Goal: Find specific page/section: Find specific page/section

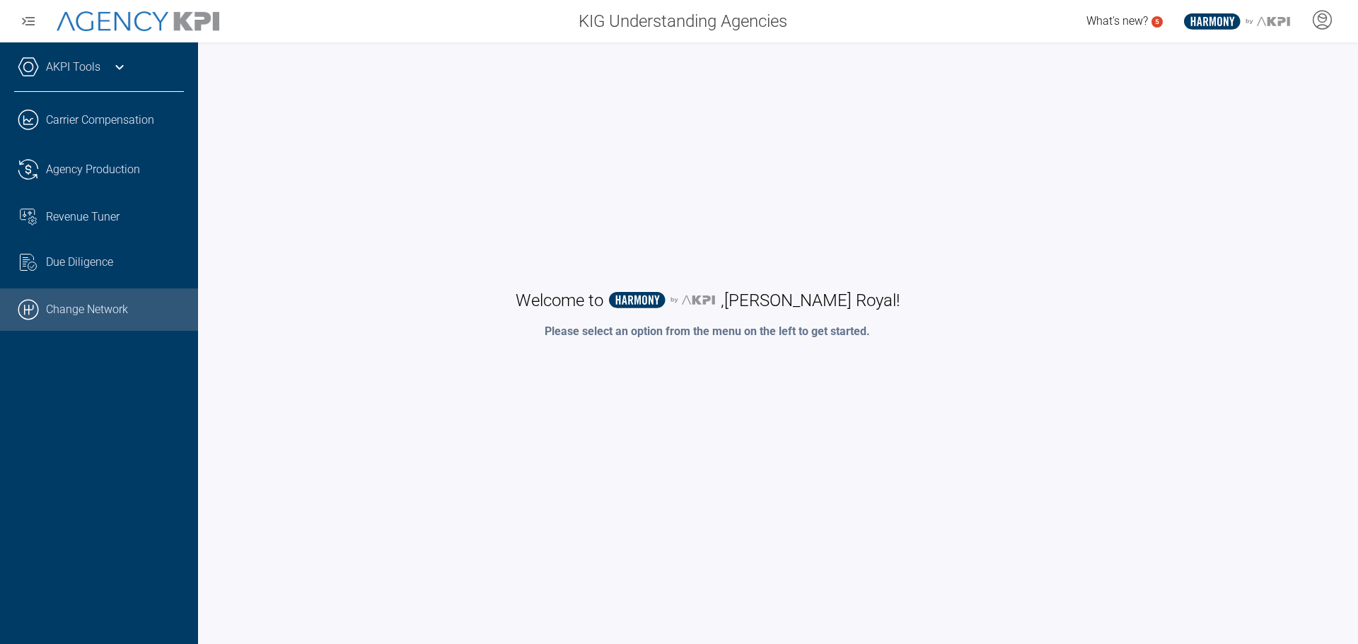
click at [34, 307] on icon ".cls-1{fill:none;stroke:#000;stroke-linecap:round;stroke-linejoin:round;stroke-…" at bounding box center [28, 309] width 21 height 21
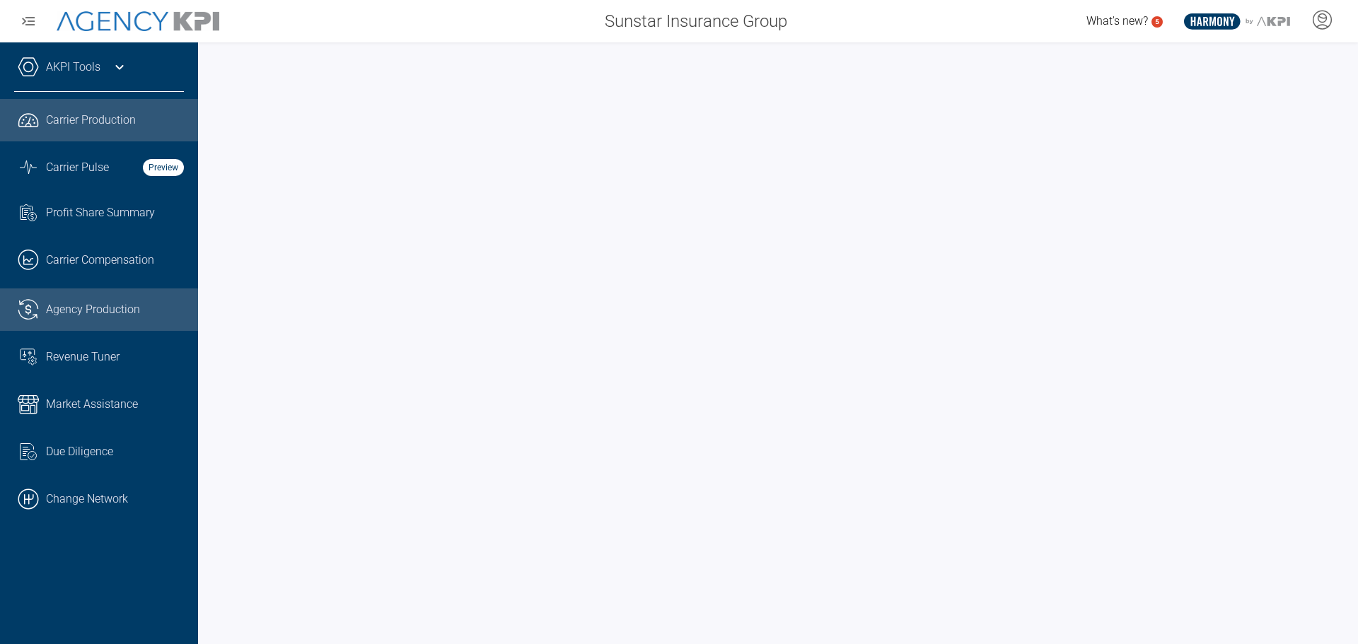
click at [91, 304] on span "Agency Production" at bounding box center [93, 309] width 94 height 17
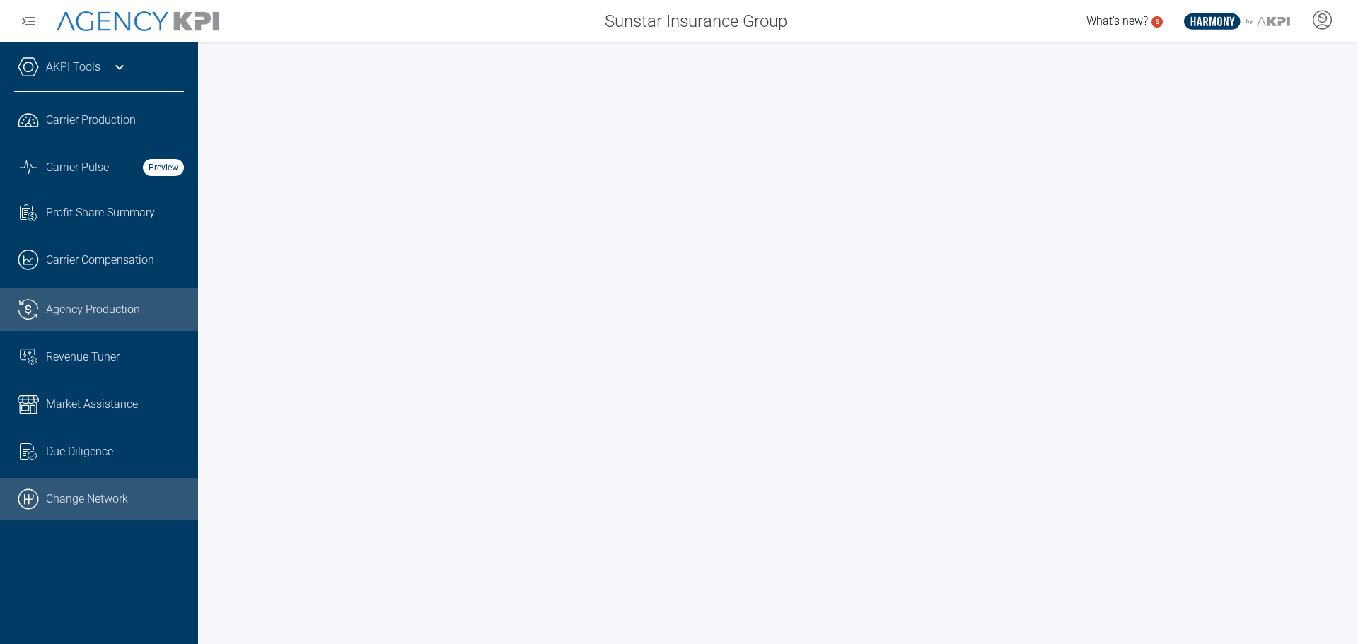
drag, startPoint x: 50, startPoint y: 509, endPoint x: 61, endPoint y: 502, distance: 12.8
click at [50, 509] on link ".cls-1{fill:none;stroke:#000;stroke-linecap:round;stroke-linejoin:round;stroke-…" at bounding box center [99, 499] width 198 height 42
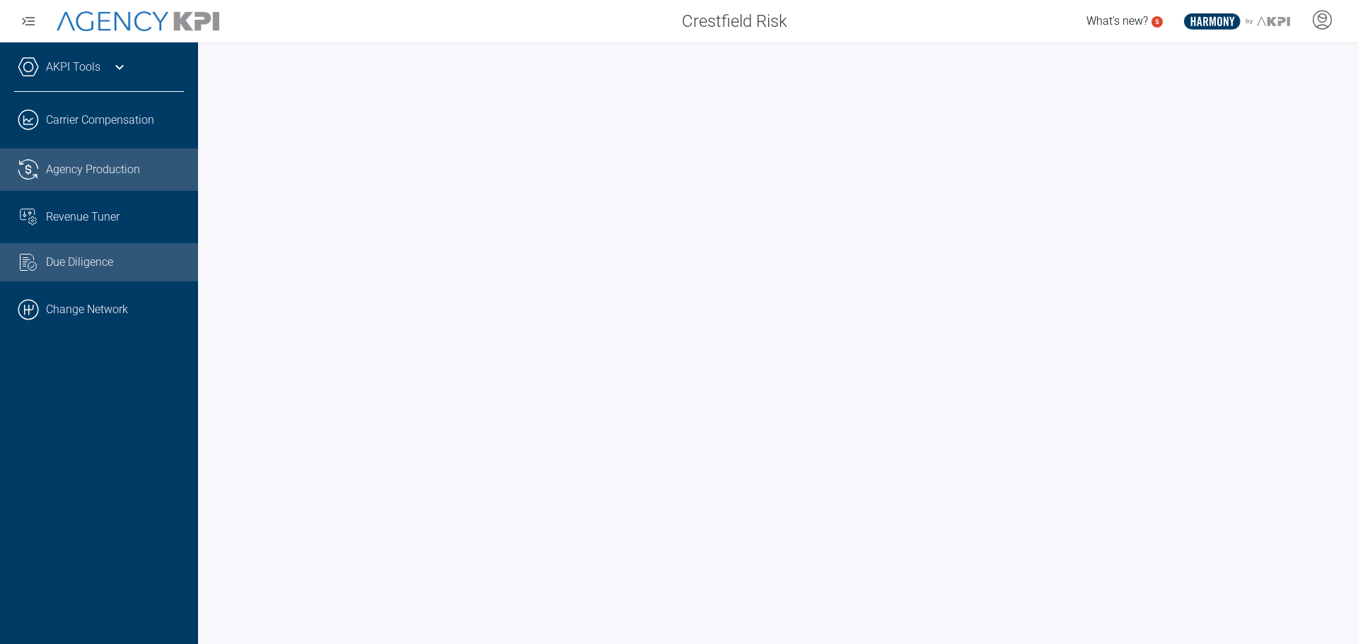
click at [78, 175] on span "Agency Production" at bounding box center [93, 169] width 94 height 17
